Goal: Information Seeking & Learning: Learn about a topic

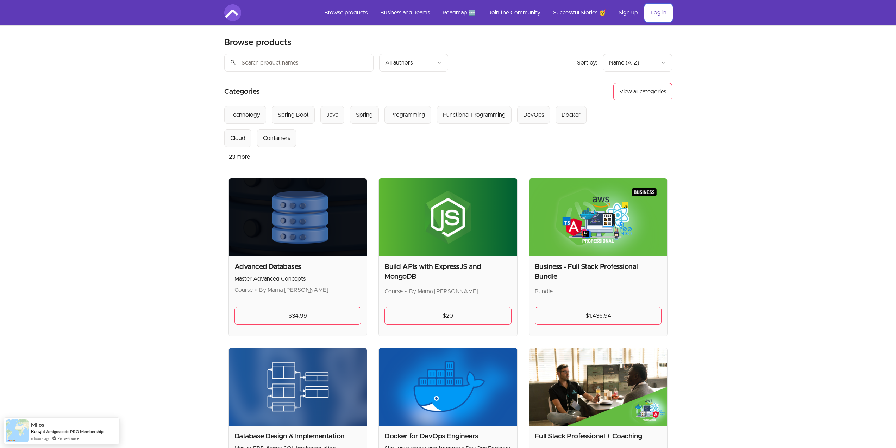
click at [659, 14] on link "Log in" at bounding box center [658, 12] width 27 height 17
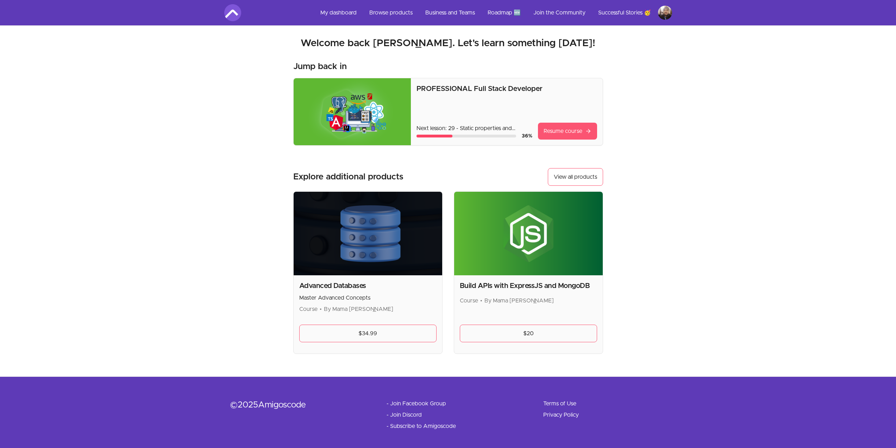
click at [564, 131] on link "Resume course" at bounding box center [567, 131] width 59 height 17
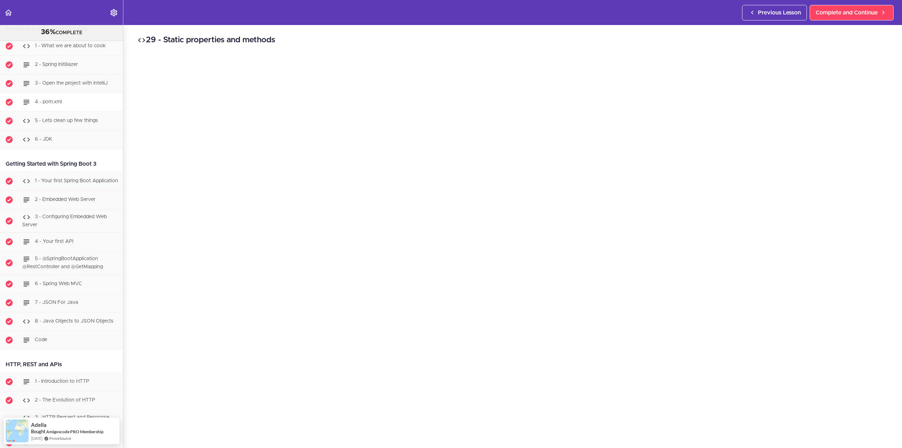
scroll to position [451, 0]
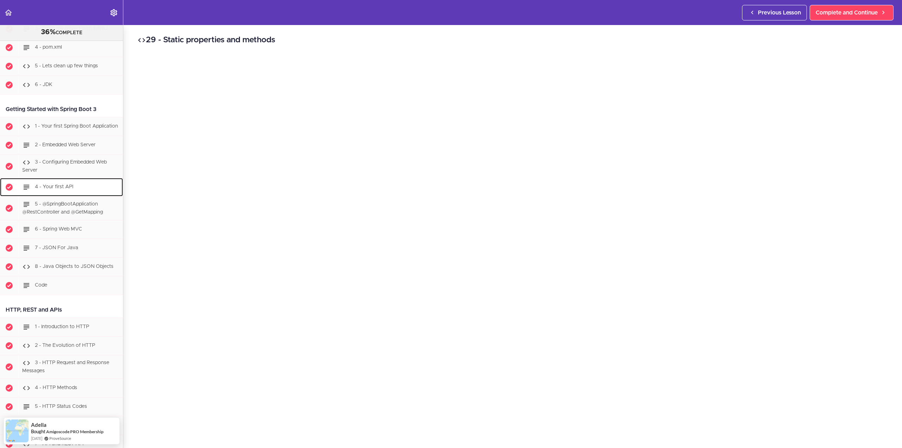
click at [80, 191] on div "4 - Your first API" at bounding box center [70, 186] width 105 height 15
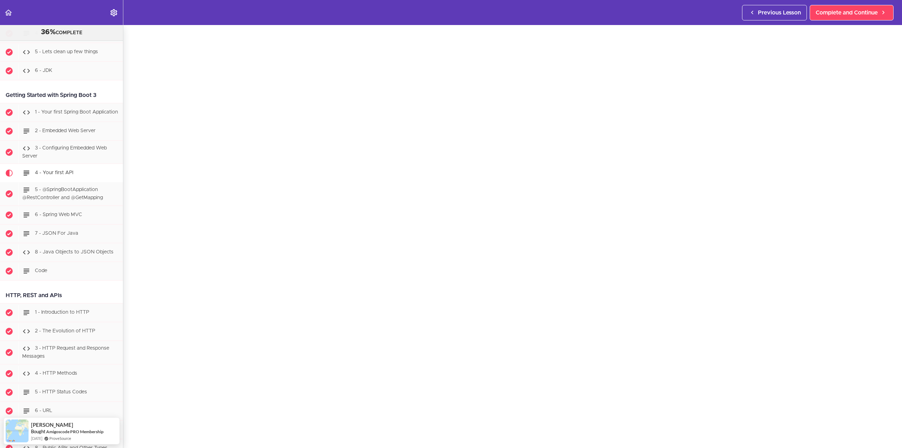
scroll to position [348, 0]
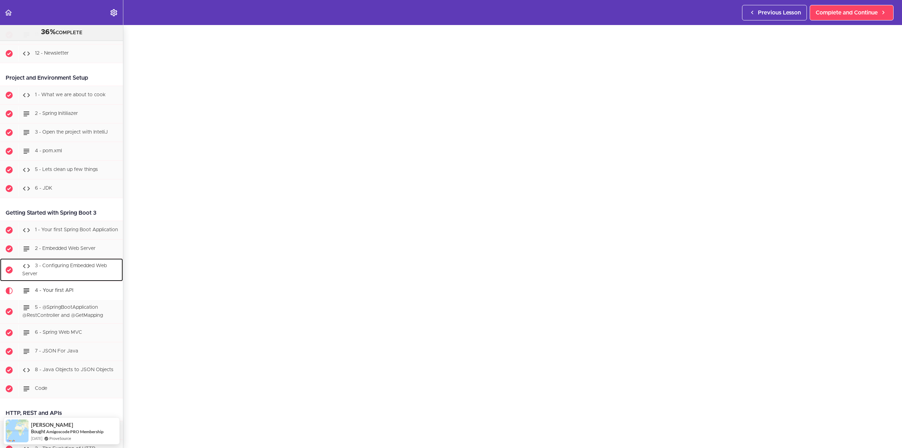
click at [78, 269] on span "3 - Configuring Embedded Web Server" at bounding box center [64, 269] width 85 height 13
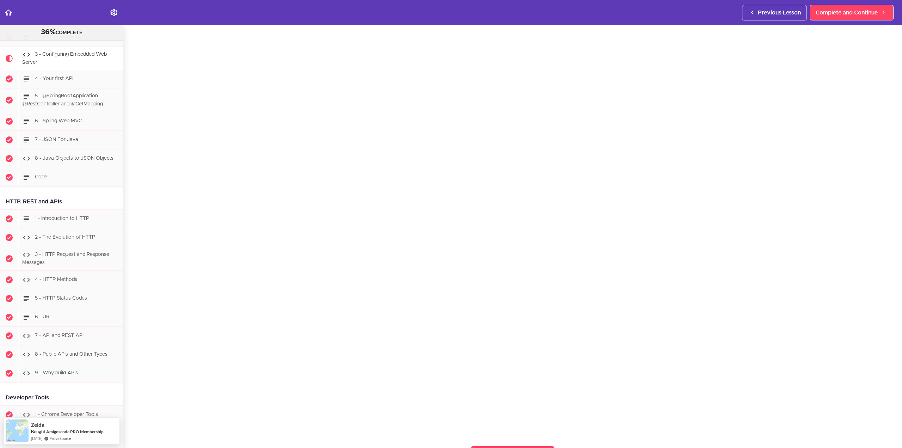
scroll to position [44, 0]
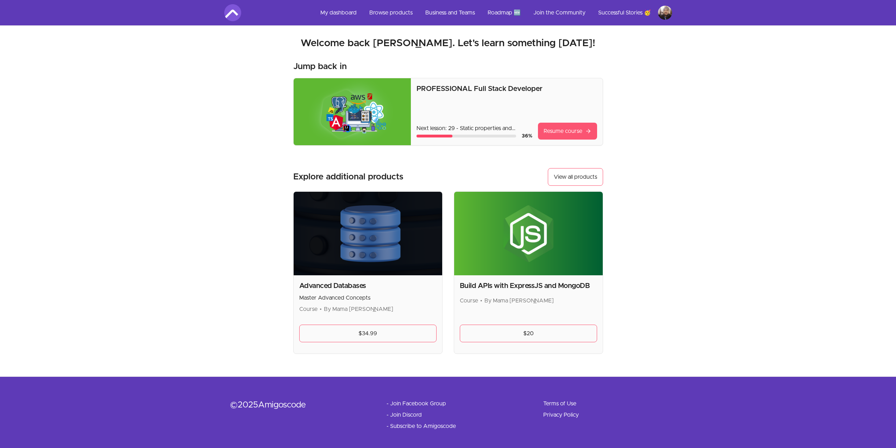
click at [564, 129] on link "Resume course" at bounding box center [567, 131] width 59 height 17
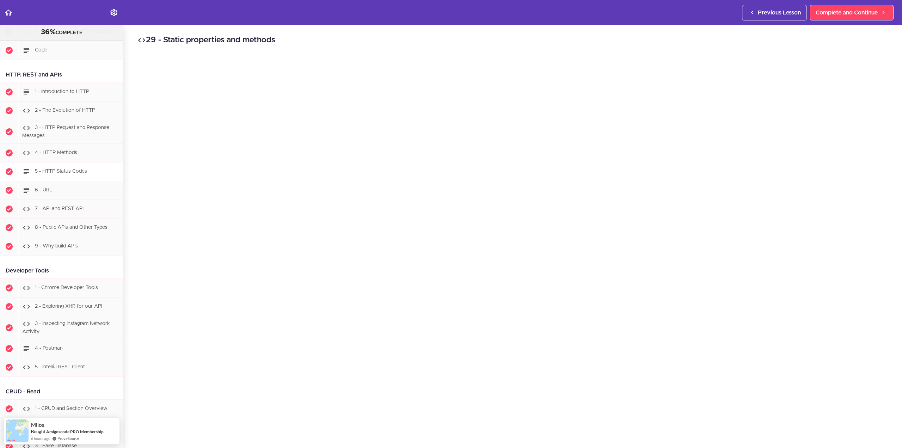
scroll to position [803, 0]
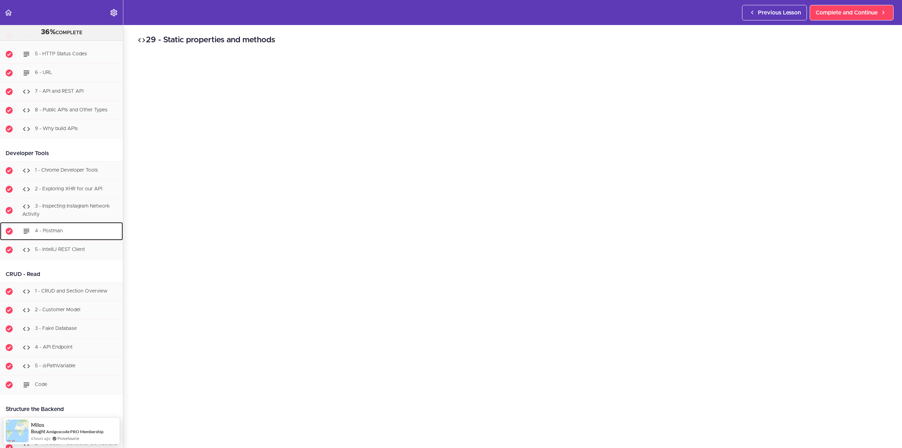
click at [63, 238] on div "4 - Postman" at bounding box center [70, 230] width 105 height 15
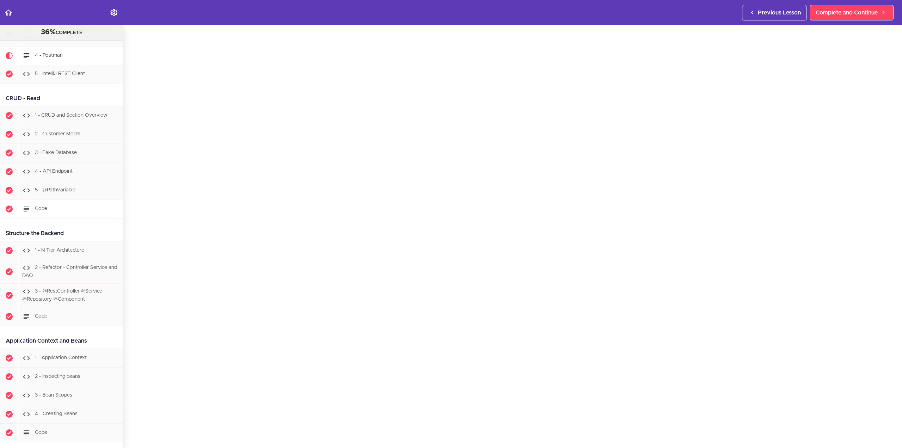
scroll to position [862, 0]
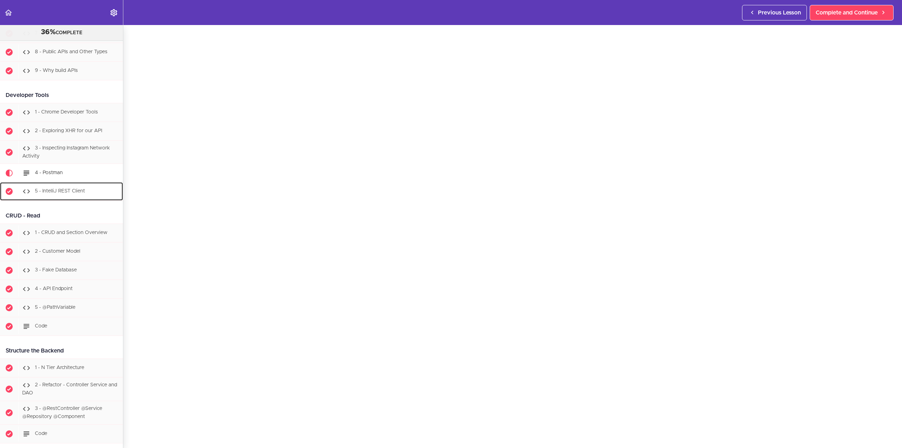
click at [64, 194] on span "5 - IntelliJ REST Client" at bounding box center [60, 191] width 50 height 5
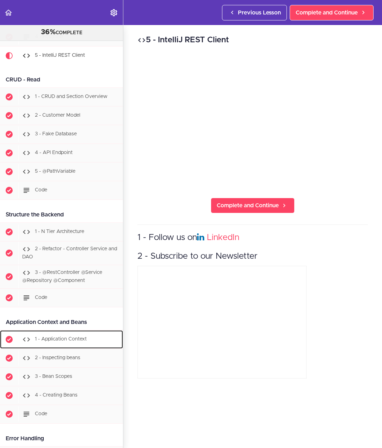
click at [110, 338] on div "1 - Application Context" at bounding box center [70, 338] width 105 height 15
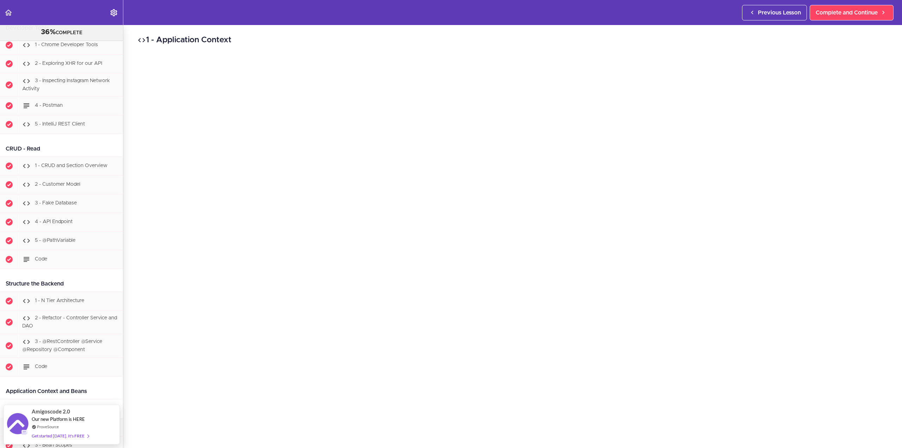
scroll to position [811, 0]
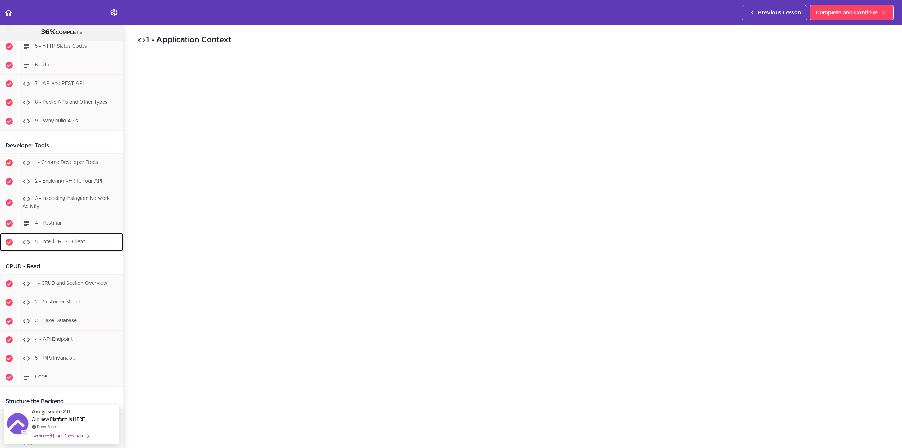
click at [84, 244] on span "5 - IntelliJ REST Client" at bounding box center [60, 242] width 50 height 5
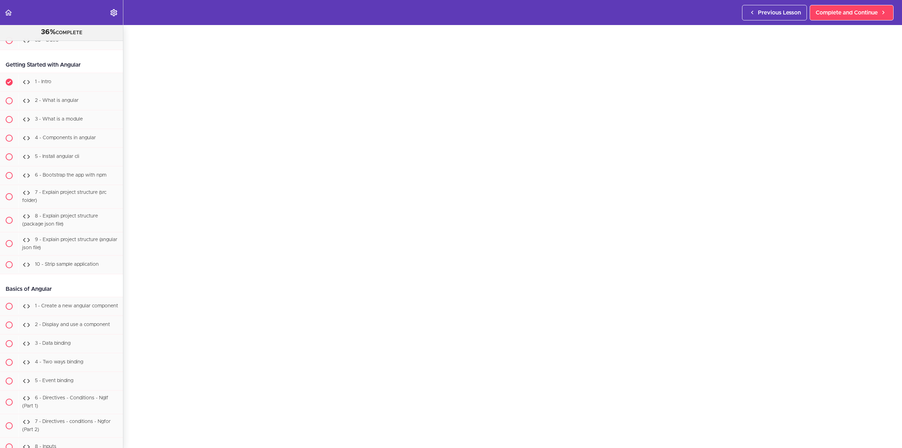
scroll to position [12973, 0]
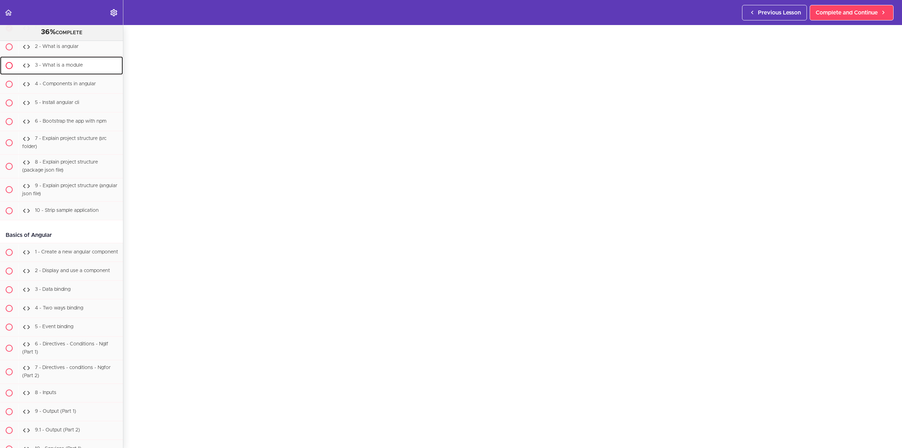
click at [71, 73] on div "3 - What is a module" at bounding box center [70, 65] width 105 height 15
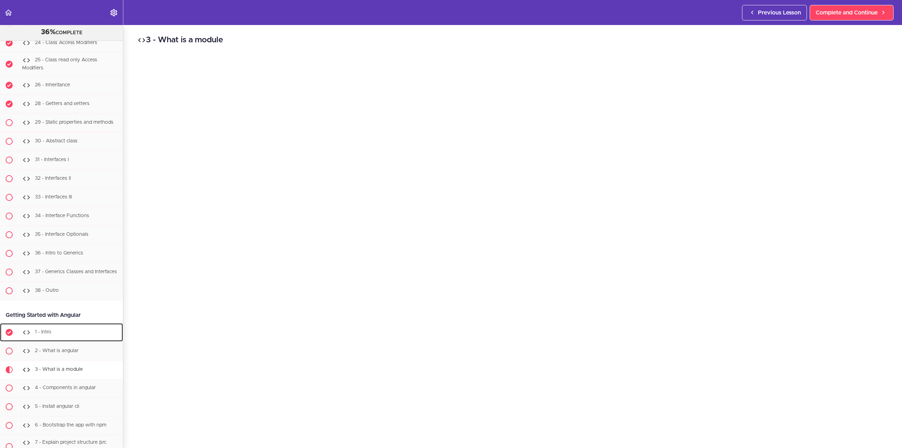
click at [75, 340] on div "1 - Intro" at bounding box center [70, 331] width 105 height 15
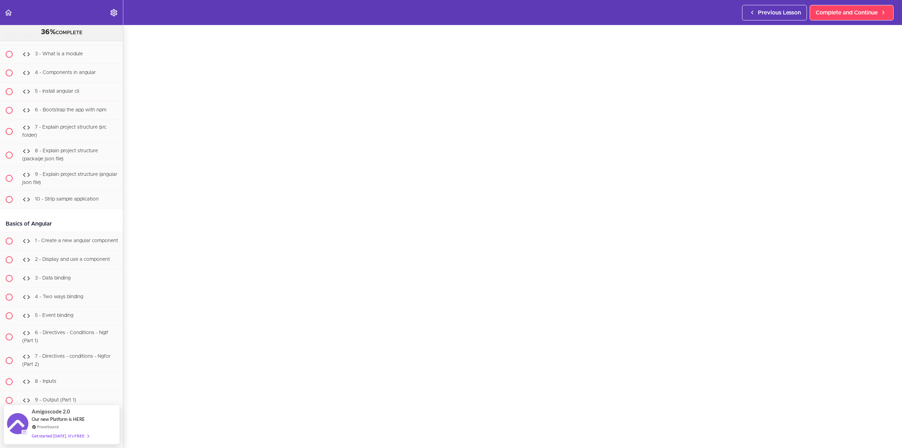
scroll to position [39, 0]
click at [52, 38] on span "2 - What is angular" at bounding box center [57, 35] width 44 height 5
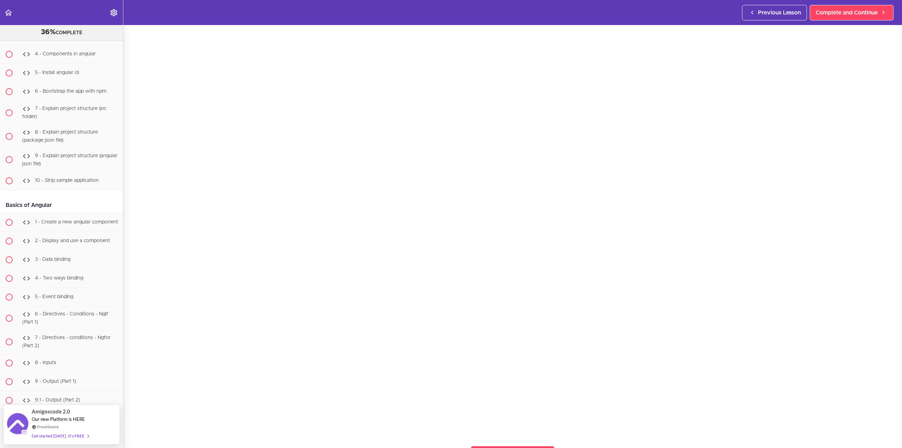
scroll to position [39, 0]
click at [56, 38] on span "3 - What is a module" at bounding box center [59, 35] width 48 height 5
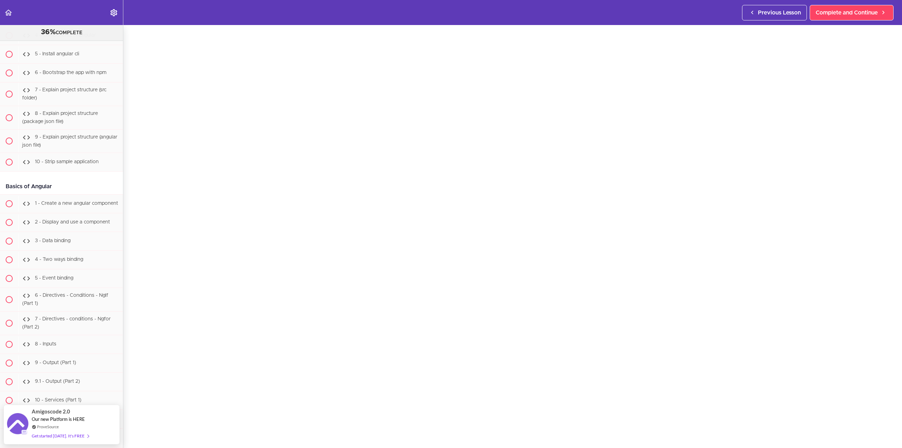
scroll to position [21, 0]
click at [79, 43] on div "4 - Components in angular" at bounding box center [70, 35] width 105 height 15
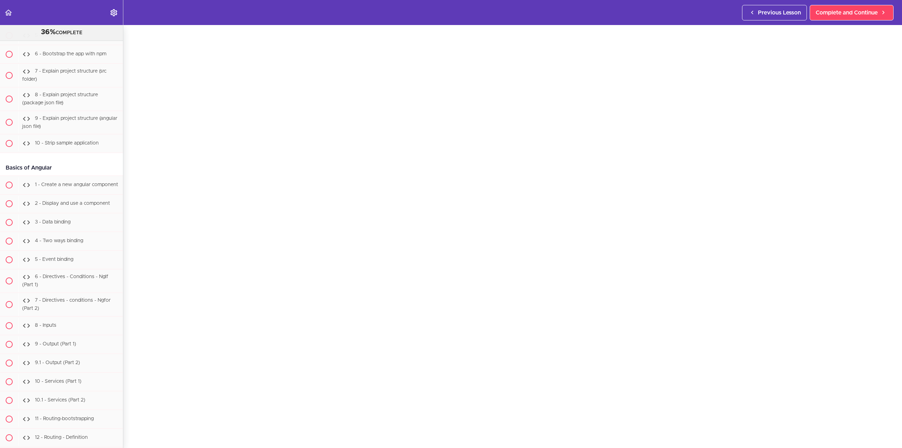
scroll to position [27, 0]
click at [85, 43] on div "5 - Install angular cli" at bounding box center [70, 35] width 105 height 15
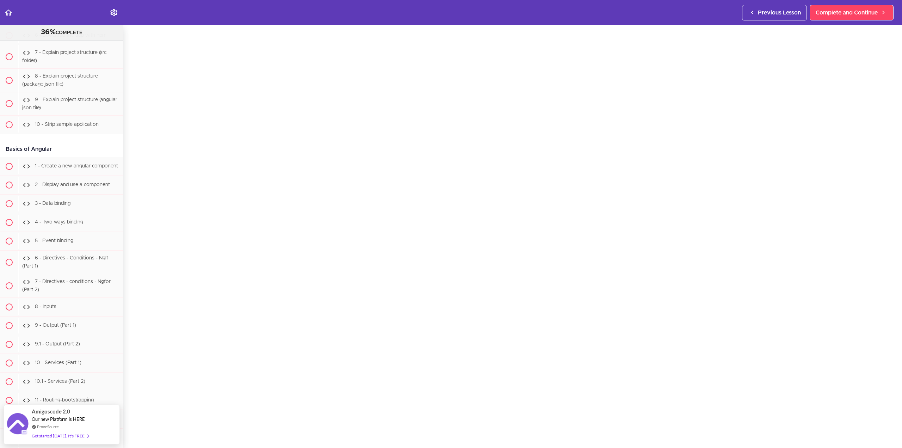
scroll to position [31, 0]
click at [83, 38] on span "6 - Bootstrap the app with npm" at bounding box center [71, 35] width 72 height 5
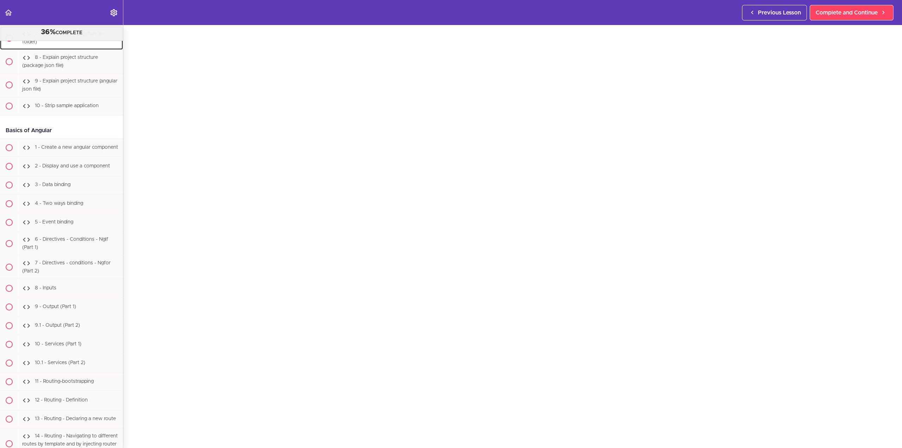
click at [83, 44] on span "7 - Explain project structure (src folder)" at bounding box center [64, 37] width 84 height 13
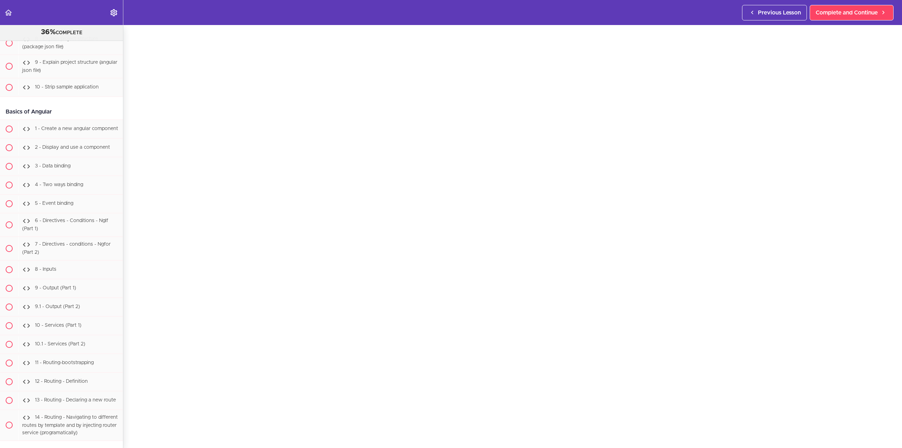
scroll to position [40, 0]
